Goal: Task Accomplishment & Management: Manage account settings

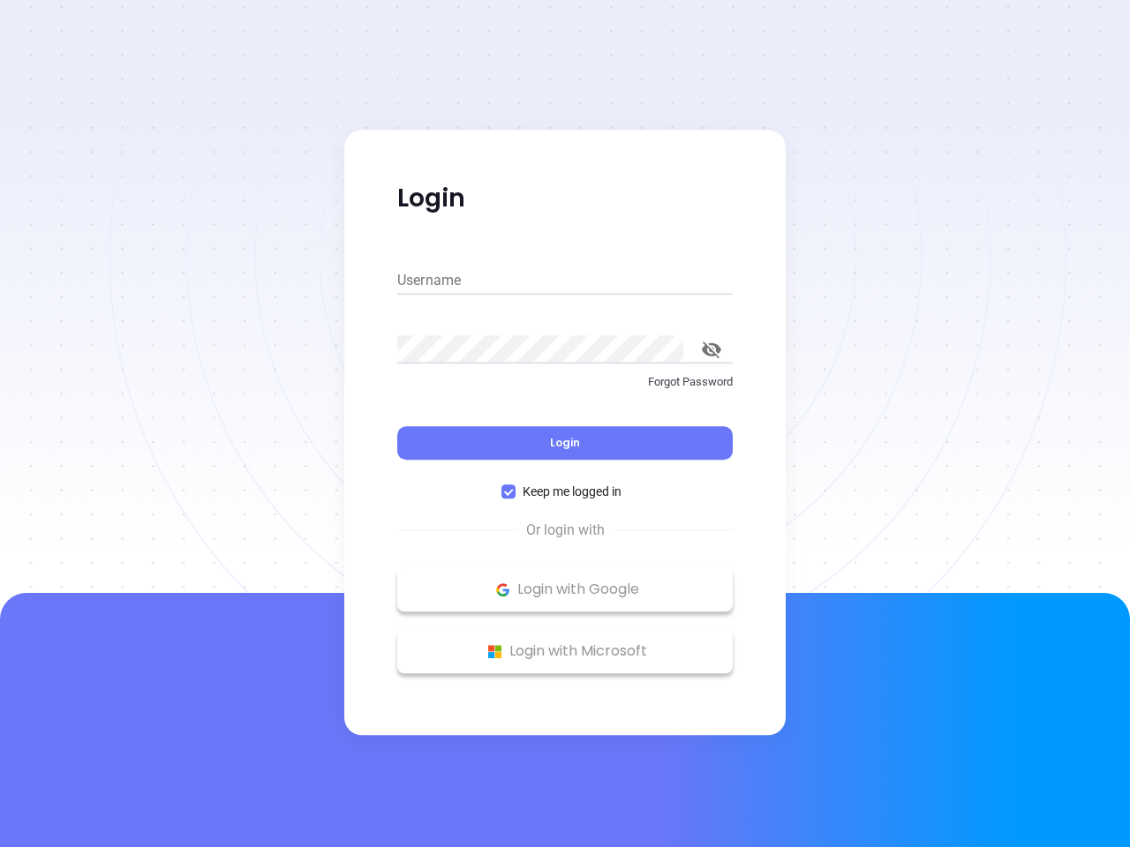
click at [565, 424] on div "Login" at bounding box center [564, 432] width 335 height 55
click at [565, 281] on input "Username" at bounding box center [564, 281] width 335 height 28
click at [711, 349] on icon "toggle password visibility" at bounding box center [711, 350] width 19 height 17
click at [565, 443] on span "Login" at bounding box center [565, 442] width 30 height 15
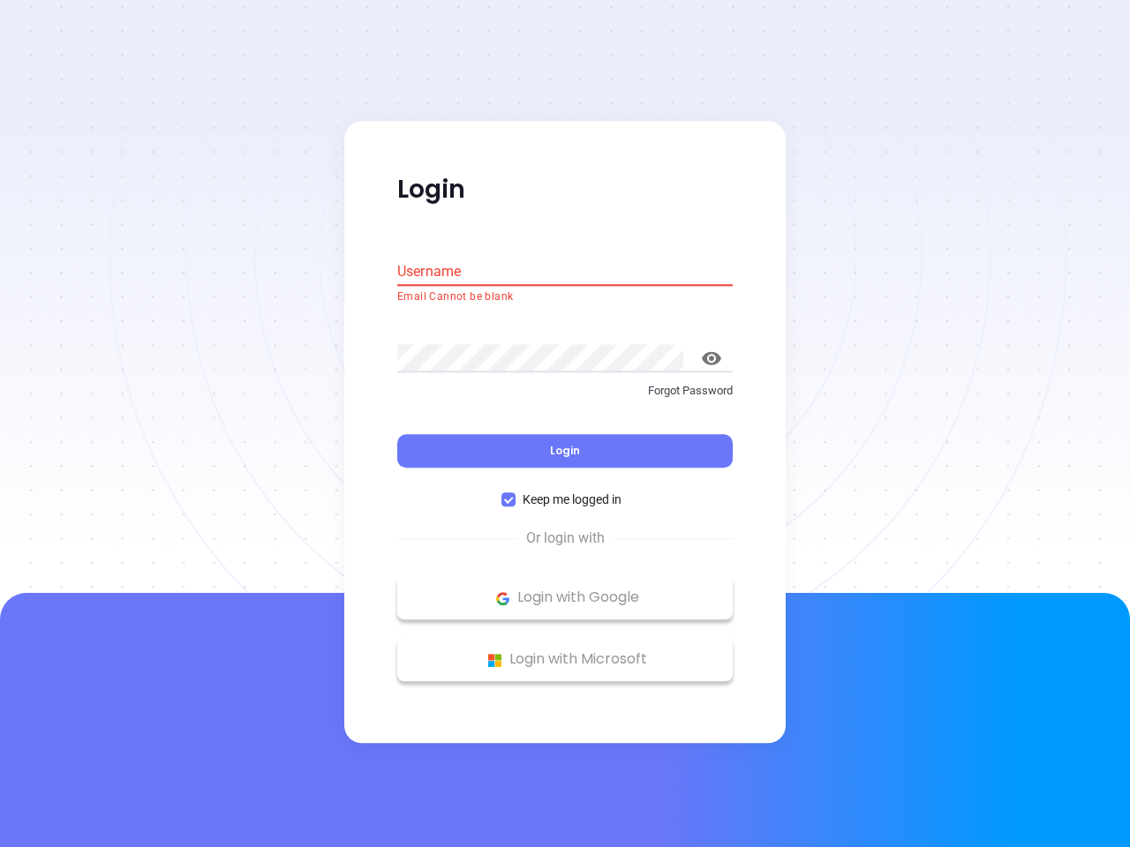
click at [565, 492] on span "Keep me logged in" at bounding box center [571, 500] width 113 height 19
click at [515, 493] on input "Keep me logged in" at bounding box center [508, 500] width 14 height 14
checkbox input "false"
click at [565, 590] on p "Login with Google" at bounding box center [565, 598] width 318 height 26
click at [565, 651] on p "Login with Microsoft" at bounding box center [565, 660] width 318 height 26
